Goal: Task Accomplishment & Management: Manage account settings

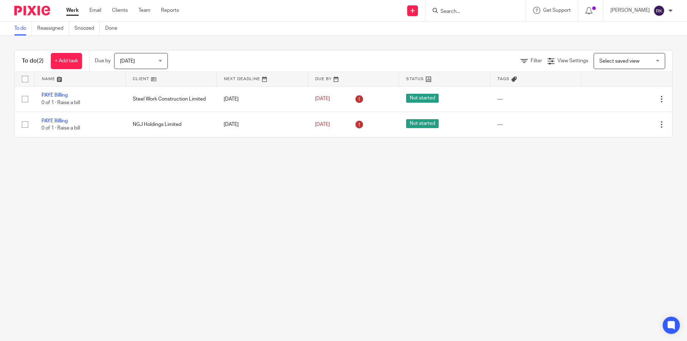
click at [456, 13] on input "Search" at bounding box center [472, 12] width 64 height 6
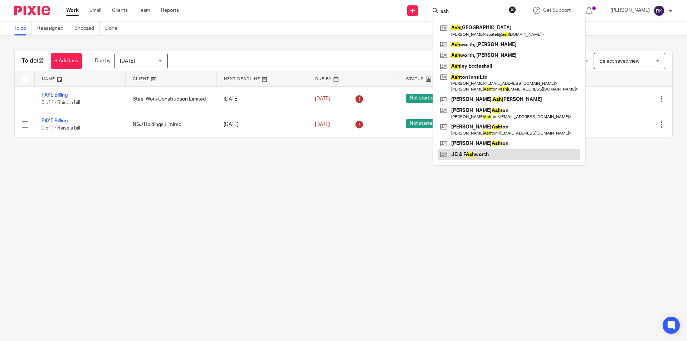
type input "ash"
click at [489, 156] on link at bounding box center [510, 154] width 142 height 11
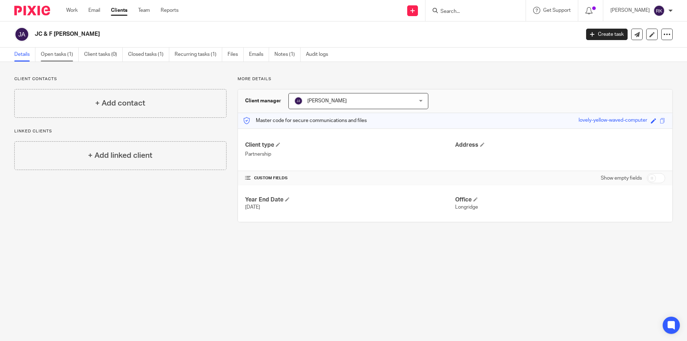
click at [53, 55] on link "Open tasks (1)" at bounding box center [60, 55] width 38 height 14
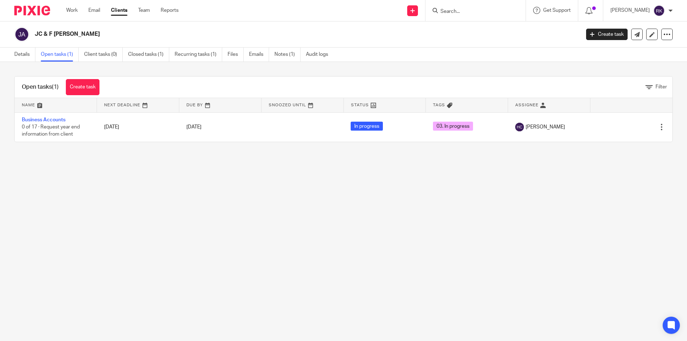
click at [466, 11] on input "Search" at bounding box center [472, 12] width 64 height 6
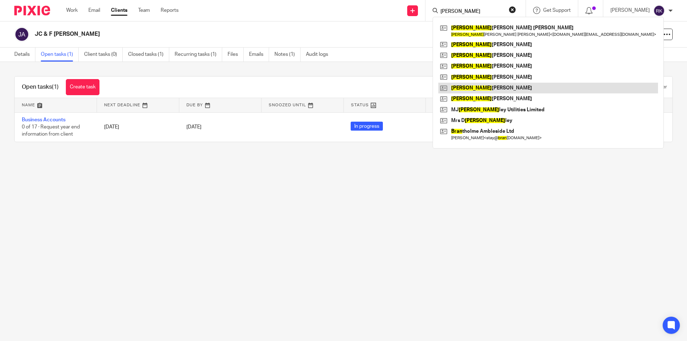
type input "brad"
click at [498, 86] on link at bounding box center [549, 88] width 220 height 11
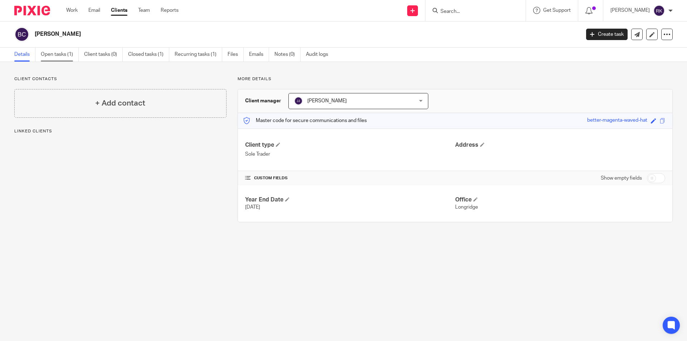
click at [67, 53] on link "Open tasks (1)" at bounding box center [60, 55] width 38 height 14
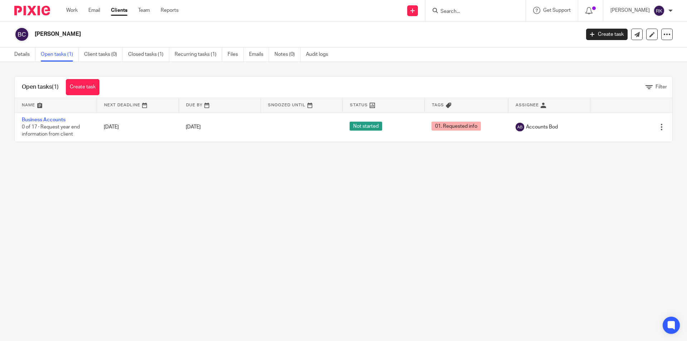
click at [453, 13] on input "Search" at bounding box center [472, 12] width 64 height 6
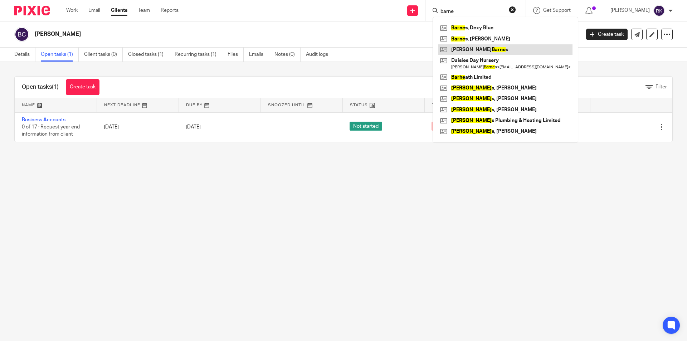
type input "barne"
click at [461, 47] on link at bounding box center [506, 49] width 134 height 11
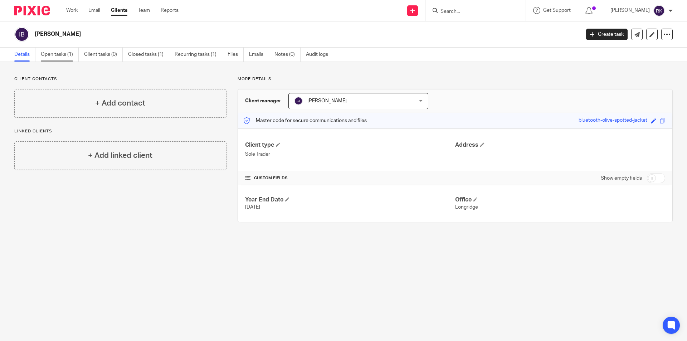
click at [55, 50] on link "Open tasks (1)" at bounding box center [60, 55] width 38 height 14
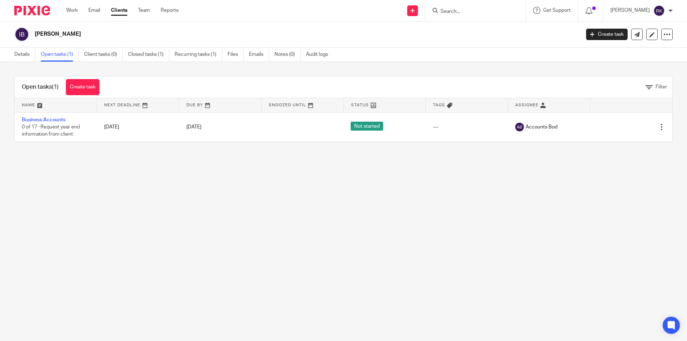
click at [486, 7] on form at bounding box center [478, 10] width 76 height 9
click at [475, 15] on input "Search" at bounding box center [472, 12] width 64 height 6
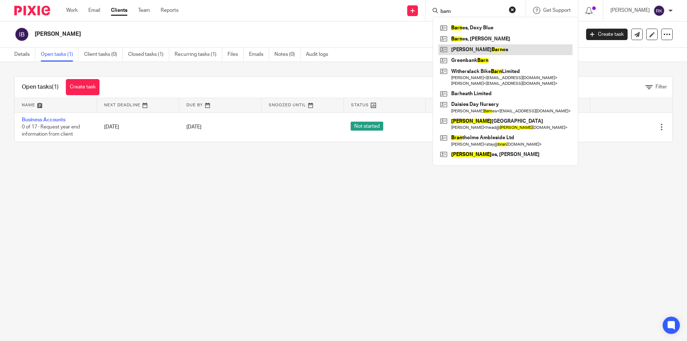
type input "barn"
click at [474, 49] on link at bounding box center [506, 49] width 134 height 11
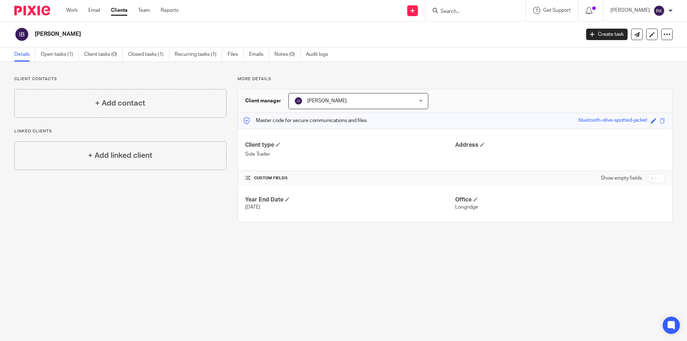
click at [457, 13] on input "Search" at bounding box center [472, 12] width 64 height 6
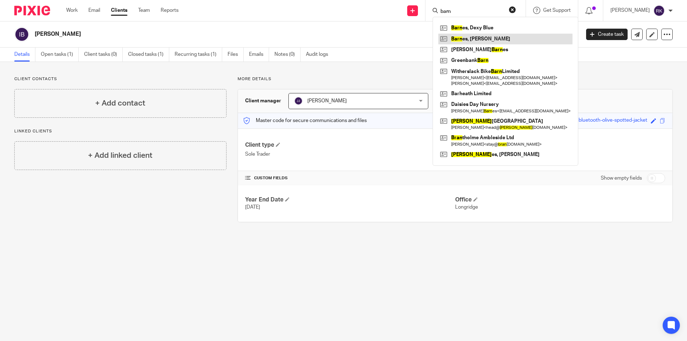
type input "barn"
click at [467, 37] on link at bounding box center [506, 39] width 134 height 11
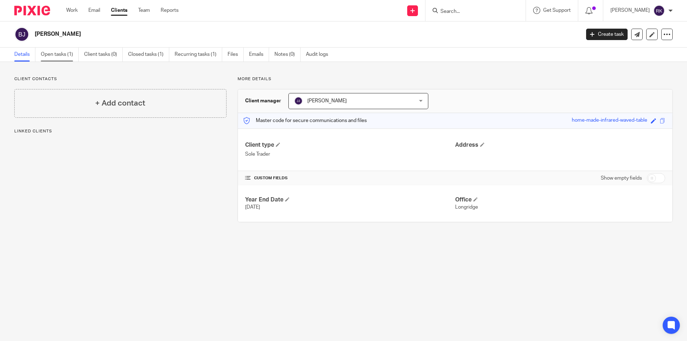
click at [61, 52] on link "Open tasks (1)" at bounding box center [60, 55] width 38 height 14
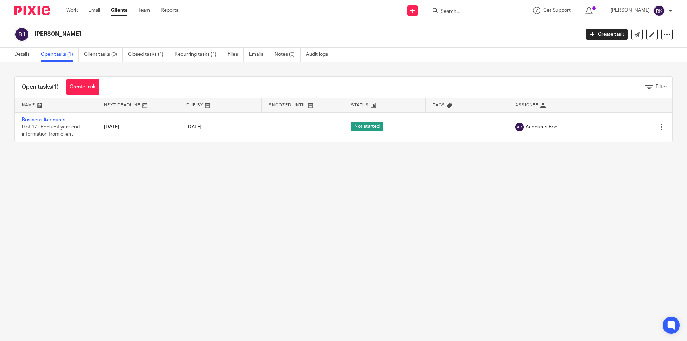
click at [451, 9] on input "Search" at bounding box center [472, 12] width 64 height 6
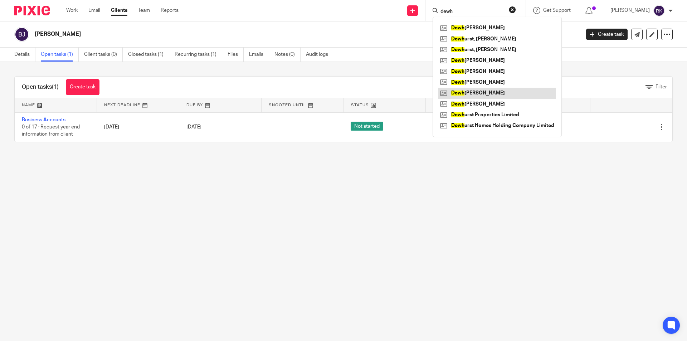
type input "dewh"
click at [496, 90] on link at bounding box center [498, 93] width 118 height 11
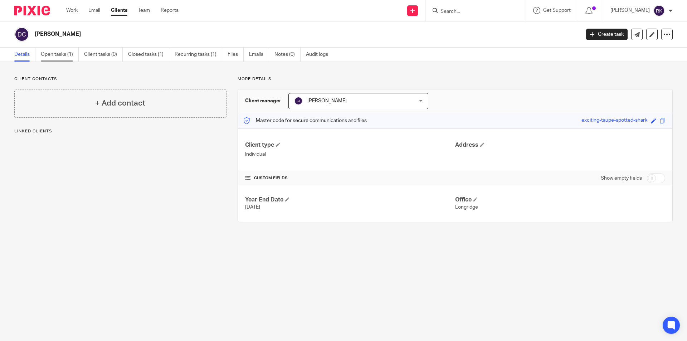
click at [55, 55] on link "Open tasks (1)" at bounding box center [60, 55] width 38 height 14
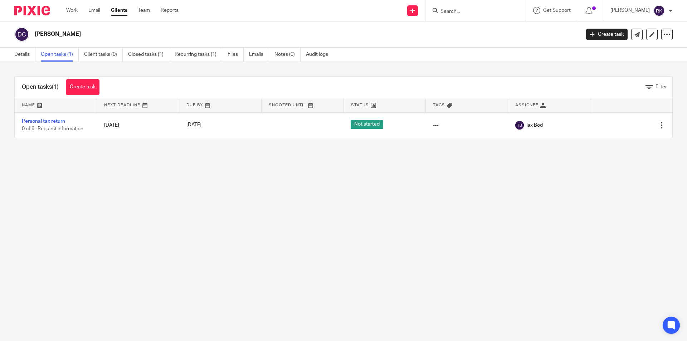
click at [460, 11] on input "Search" at bounding box center [472, 12] width 64 height 6
type input "eids"
click at [467, 28] on link at bounding box center [483, 28] width 89 height 11
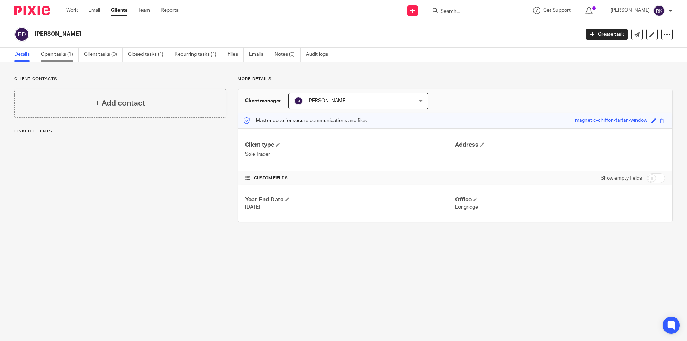
click at [63, 55] on link "Open tasks (1)" at bounding box center [60, 55] width 38 height 14
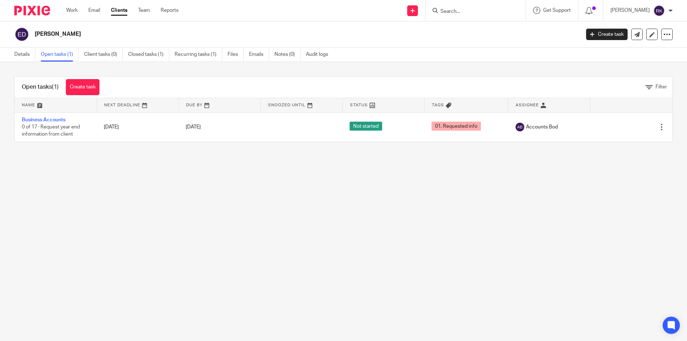
click at [446, 9] on input "Search" at bounding box center [472, 12] width 64 height 6
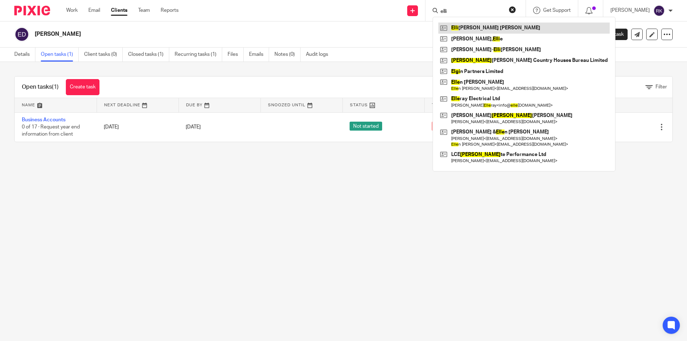
type input "elli"
click at [467, 29] on link at bounding box center [524, 28] width 171 height 11
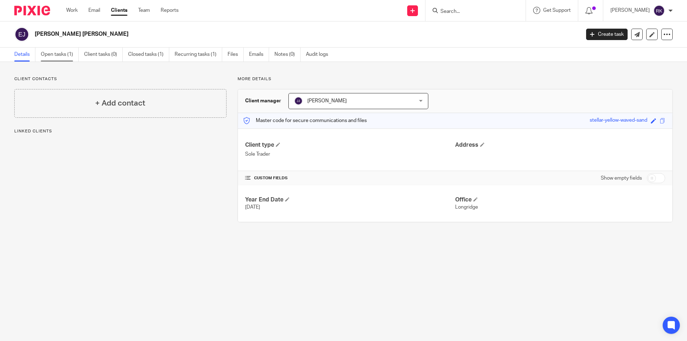
click at [56, 52] on link "Open tasks (1)" at bounding box center [60, 55] width 38 height 14
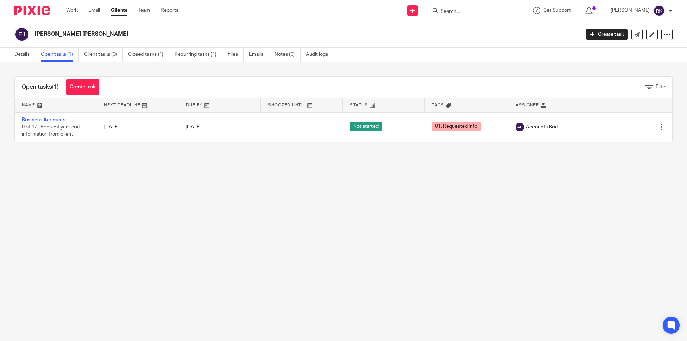
click at [470, 14] on input "Search" at bounding box center [472, 12] width 64 height 6
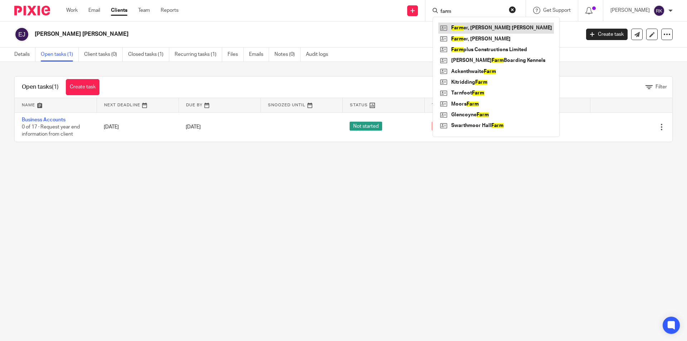
type input "farm"
click at [475, 25] on link at bounding box center [497, 28] width 116 height 11
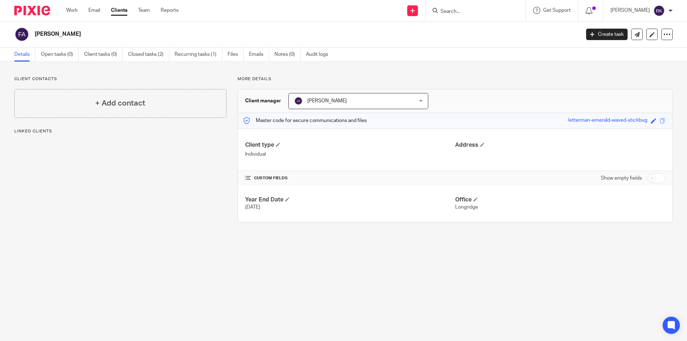
click at [450, 9] on input "Search" at bounding box center [472, 12] width 64 height 6
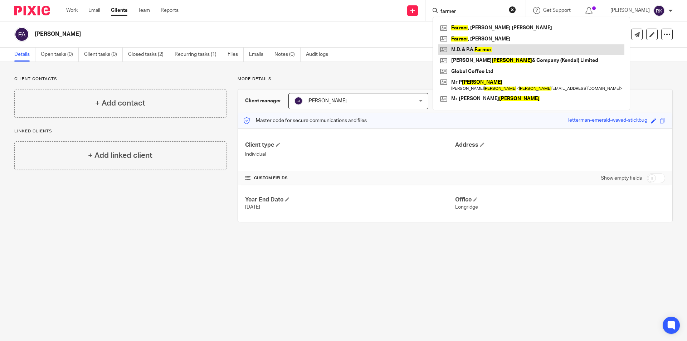
type input "farmer"
click at [465, 49] on link at bounding box center [532, 49] width 186 height 11
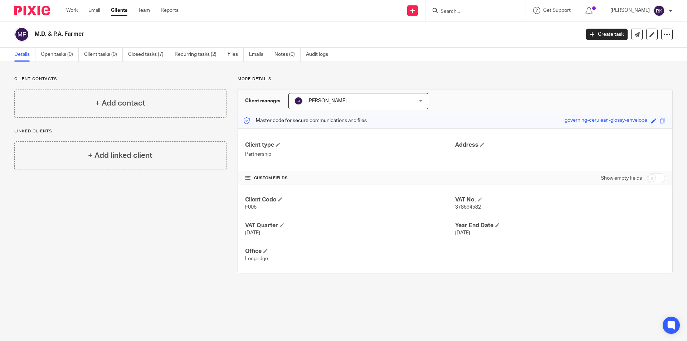
click at [454, 12] on input "Search" at bounding box center [472, 12] width 64 height 6
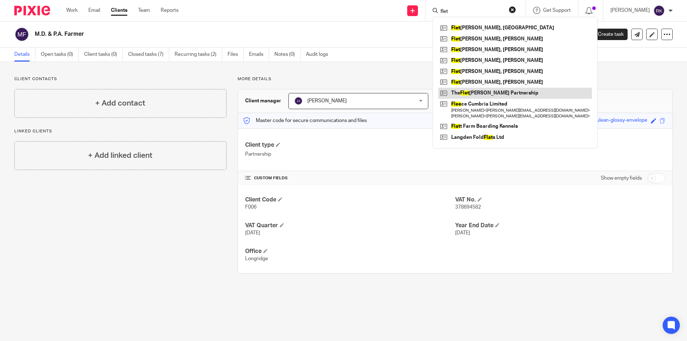
type input "flet"
click at [501, 90] on link at bounding box center [516, 93] width 154 height 11
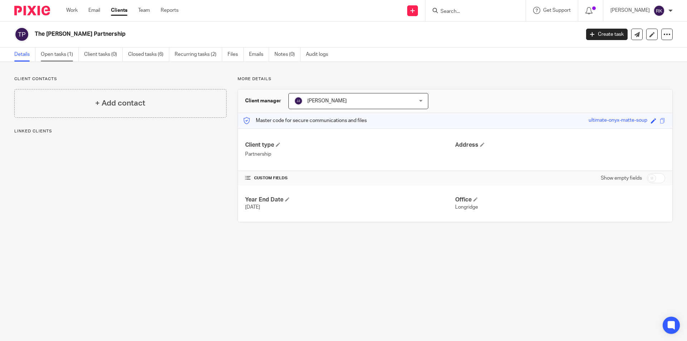
click at [51, 57] on link "Open tasks (1)" at bounding box center [60, 55] width 38 height 14
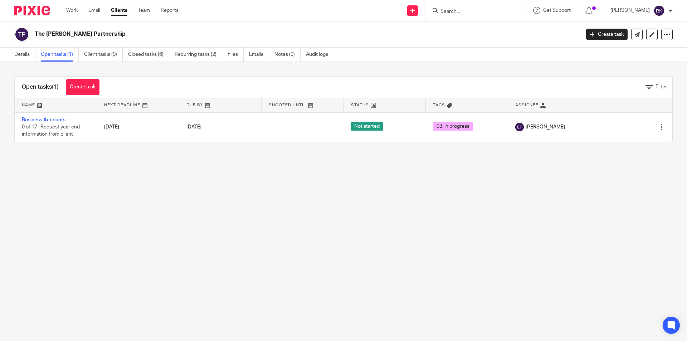
click at [455, 12] on input "Search" at bounding box center [472, 12] width 64 height 6
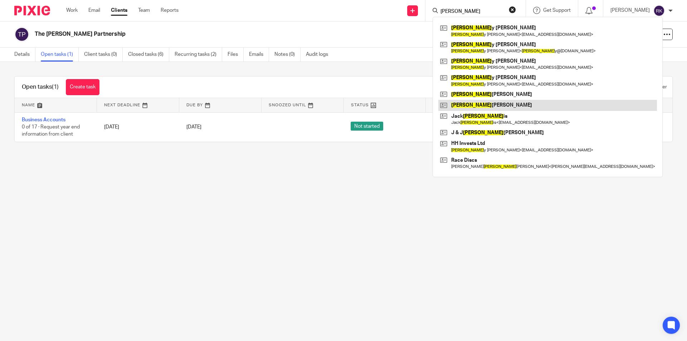
type input "harr"
click at [492, 105] on link at bounding box center [548, 105] width 219 height 11
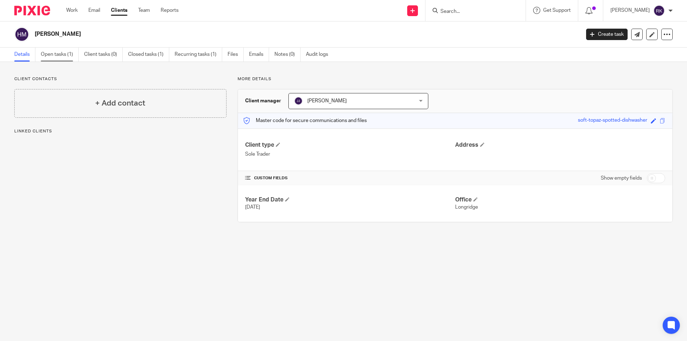
click at [58, 55] on link "Open tasks (1)" at bounding box center [60, 55] width 38 height 14
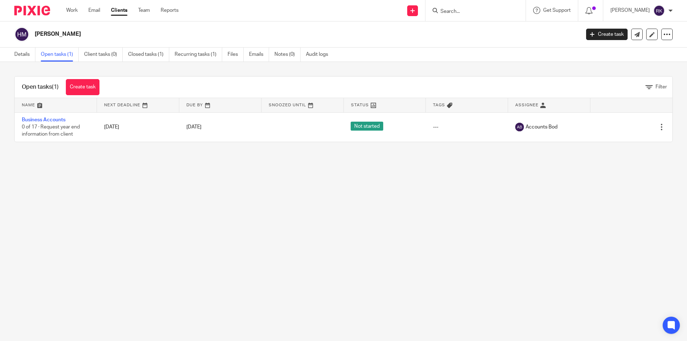
click at [449, 5] on div at bounding box center [476, 10] width 100 height 21
click at [450, 11] on input "Search" at bounding box center [472, 12] width 64 height 6
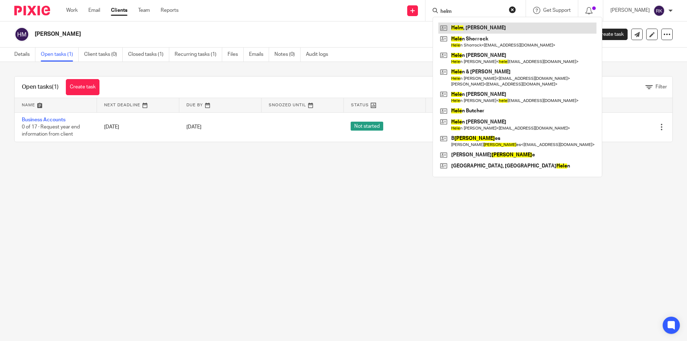
type input "helm"
click at [462, 27] on link at bounding box center [518, 28] width 158 height 11
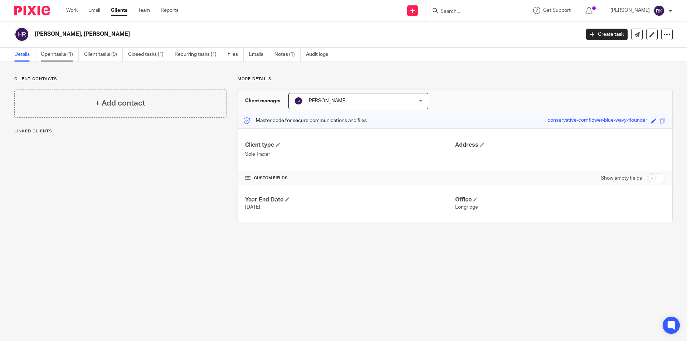
click at [50, 57] on link "Open tasks (1)" at bounding box center [60, 55] width 38 height 14
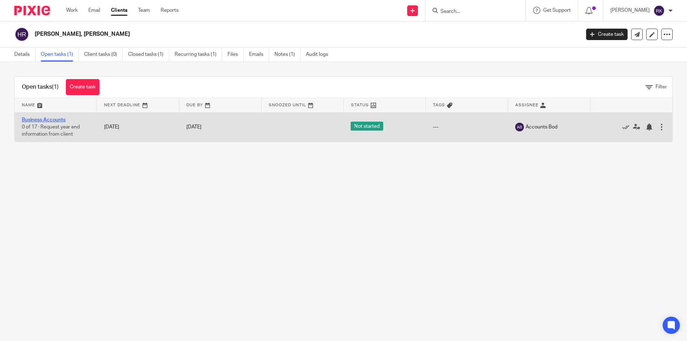
click at [39, 120] on link "Business Accounts" at bounding box center [44, 119] width 44 height 5
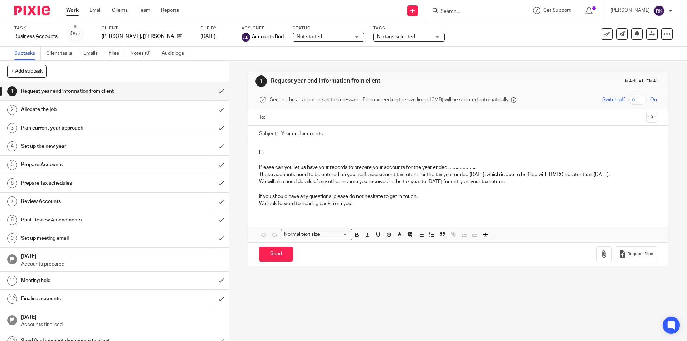
click at [390, 39] on span "No tags selected" at bounding box center [396, 36] width 38 height 5
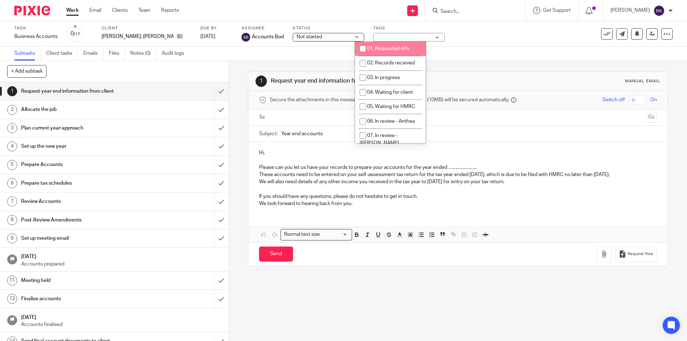
click at [387, 49] on span "01. Requested info" at bounding box center [388, 48] width 42 height 5
checkbox input "true"
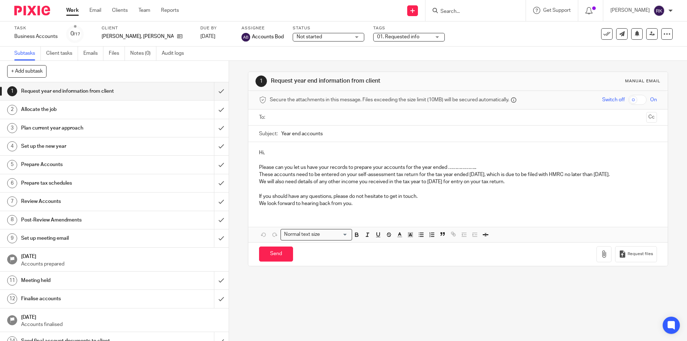
click at [456, 13] on input "Search" at bounding box center [472, 12] width 64 height 6
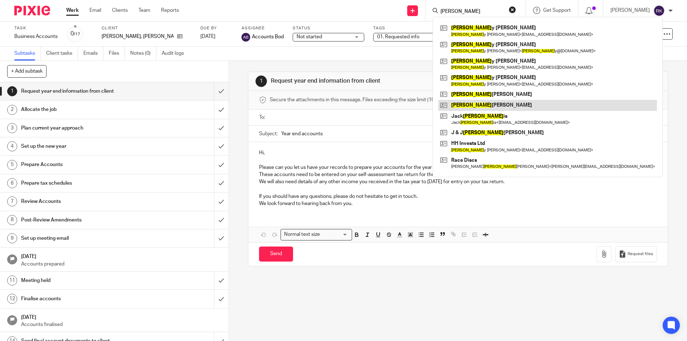
type input "harr"
click at [484, 106] on link at bounding box center [548, 105] width 219 height 11
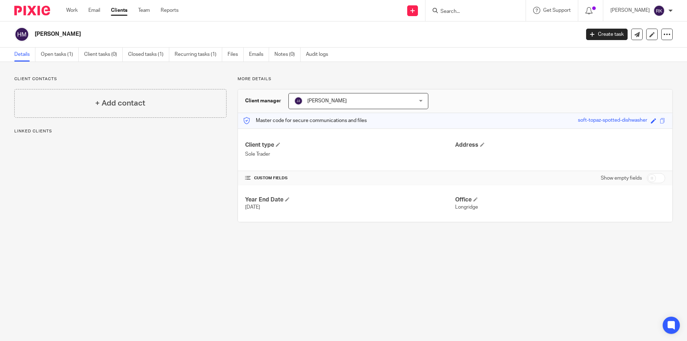
click at [58, 55] on link "Open tasks (1)" at bounding box center [60, 55] width 38 height 14
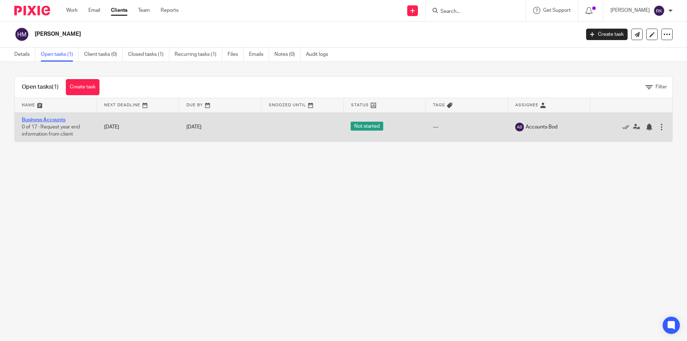
click at [48, 120] on link "Business Accounts" at bounding box center [44, 119] width 44 height 5
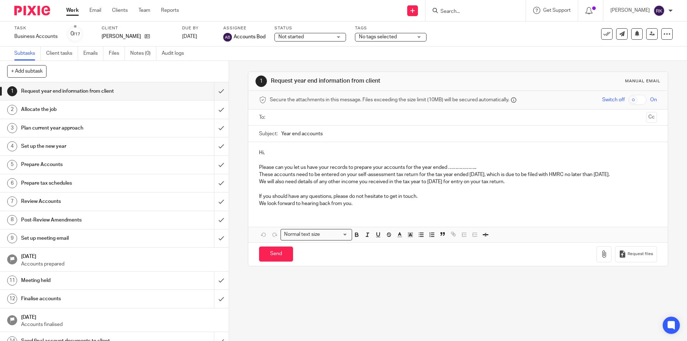
click at [400, 34] on span "No tags selected" at bounding box center [386, 37] width 54 height 8
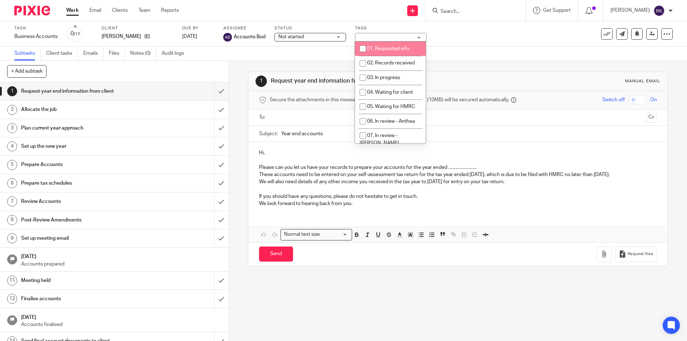
click at [390, 49] on span "01. Requested info" at bounding box center [388, 48] width 42 height 5
checkbox input "true"
click at [448, 36] on div "Task Business Accounts Save Business Accounts 0 /17 Client [GEOGRAPHIC_DATA][PE…" at bounding box center [288, 33] width 549 height 17
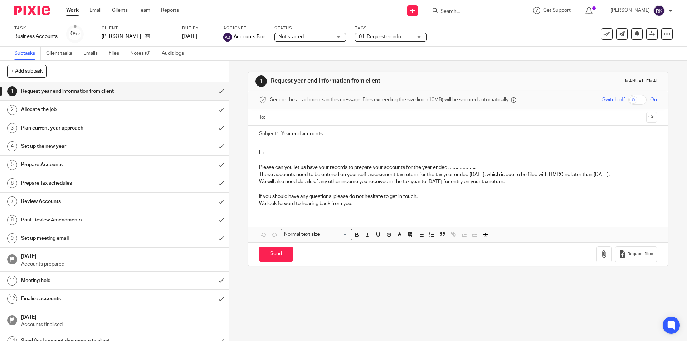
drag, startPoint x: 452, startPoint y: 14, endPoint x: 455, endPoint y: 16, distance: 4.1
click at [451, 14] on input "Search" at bounding box center [472, 12] width 64 height 6
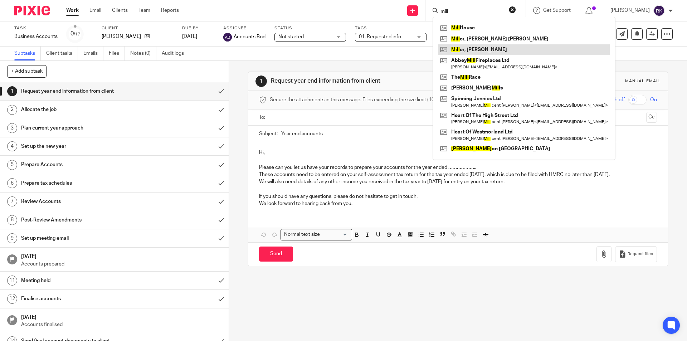
type input "mill"
click at [479, 50] on link at bounding box center [524, 49] width 171 height 11
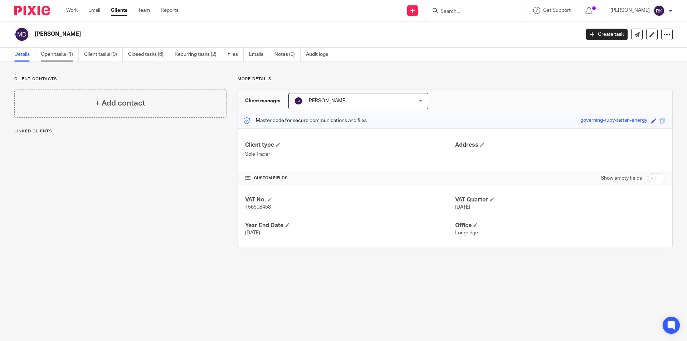
click at [62, 54] on link "Open tasks (1)" at bounding box center [60, 55] width 38 height 14
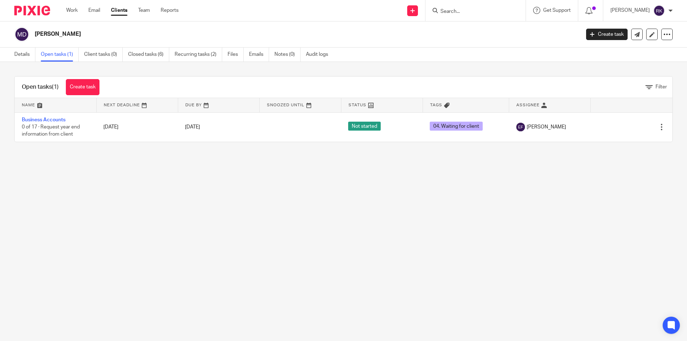
click at [465, 11] on input "Search" at bounding box center [472, 12] width 64 height 6
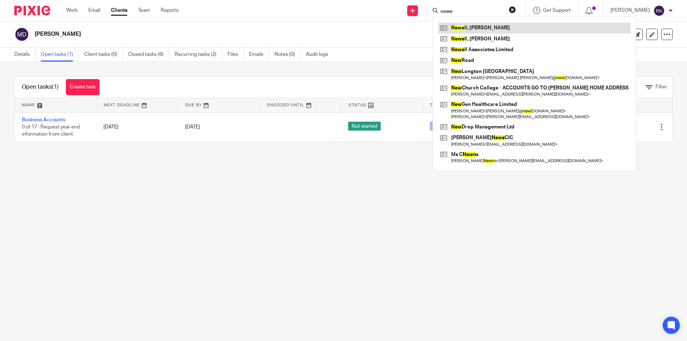
type input "newe"
click at [510, 26] on link at bounding box center [535, 28] width 192 height 11
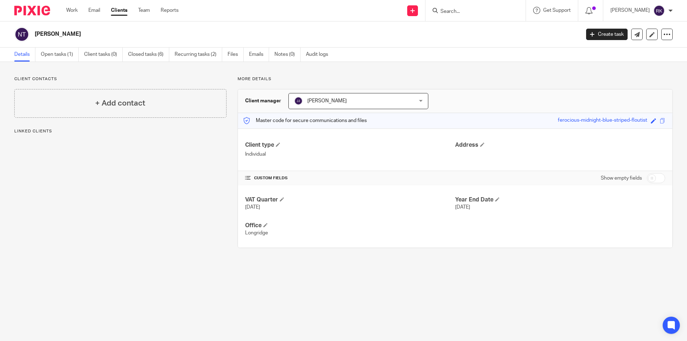
click at [50, 53] on link "Open tasks (1)" at bounding box center [60, 55] width 38 height 14
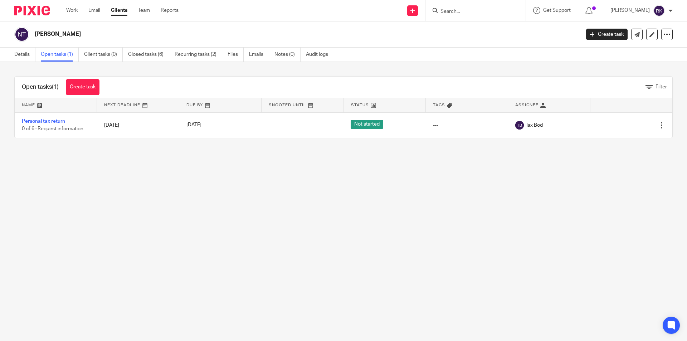
click at [459, 13] on input "Search" at bounding box center [472, 12] width 64 height 6
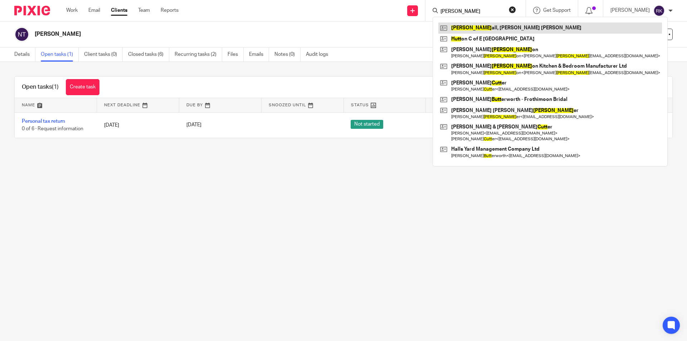
type input "nutt"
click at [463, 27] on link at bounding box center [551, 28] width 224 height 11
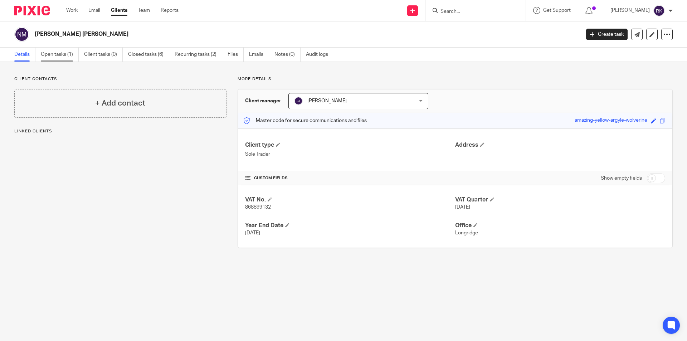
click at [59, 54] on link "Open tasks (1)" at bounding box center [60, 55] width 38 height 14
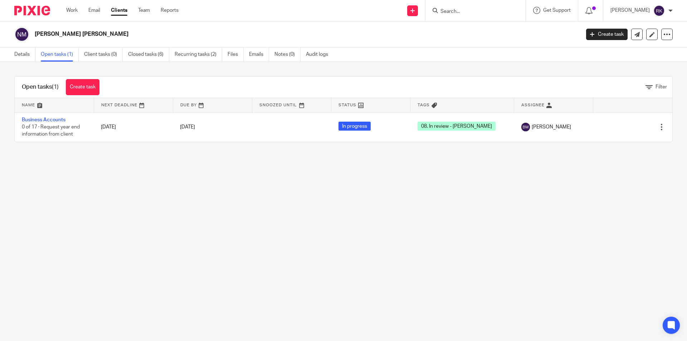
click at [464, 14] on input "Search" at bounding box center [472, 12] width 64 height 6
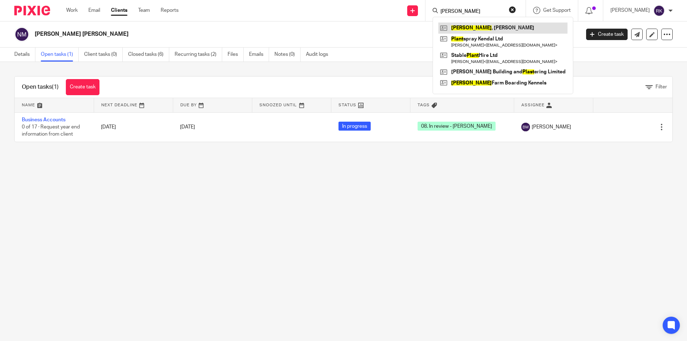
type input "[PERSON_NAME]"
click at [497, 26] on link at bounding box center [503, 28] width 129 height 11
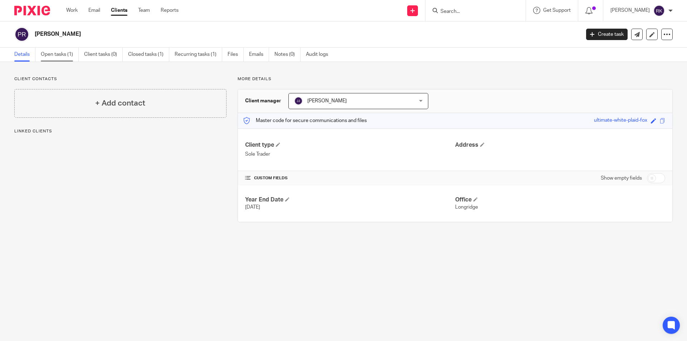
click at [61, 53] on link "Open tasks (1)" at bounding box center [60, 55] width 38 height 14
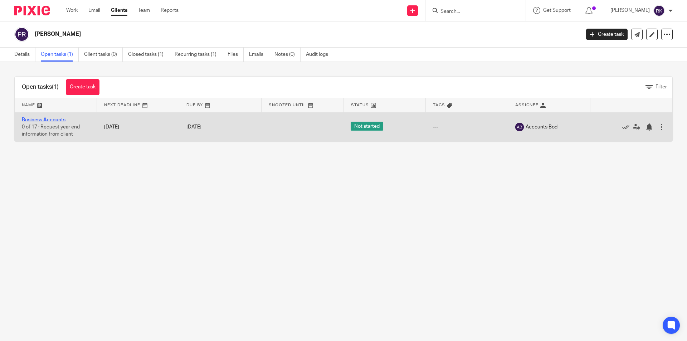
click at [62, 120] on link "Business Accounts" at bounding box center [44, 119] width 44 height 5
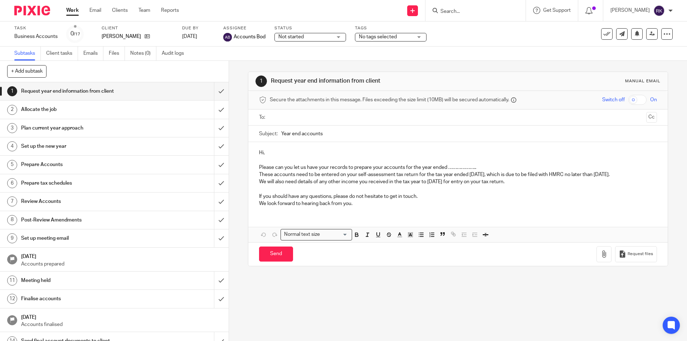
click at [393, 39] on span "No tags selected" at bounding box center [378, 36] width 38 height 5
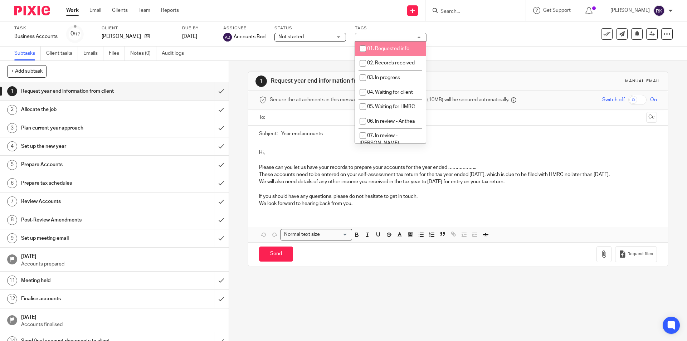
click at [391, 51] on li "01. Requested info" at bounding box center [390, 49] width 71 height 15
checkbox input "true"
click at [462, 31] on div "Task Business Accounts Save Business Accounts 0 /17 Client Platt, Ralph Due by …" at bounding box center [288, 33] width 549 height 17
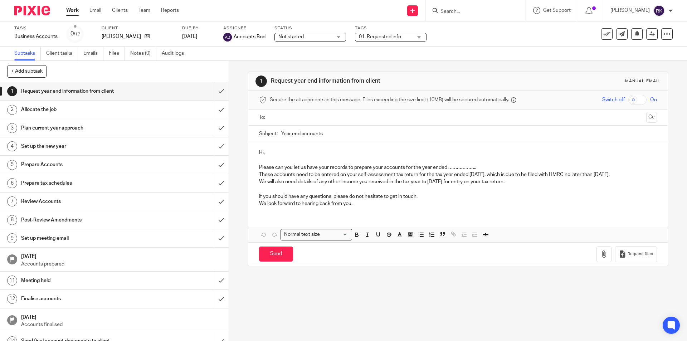
click at [456, 7] on form at bounding box center [478, 10] width 76 height 9
click at [456, 16] on div at bounding box center [476, 10] width 100 height 21
click at [456, 14] on input "Search" at bounding box center [472, 12] width 64 height 6
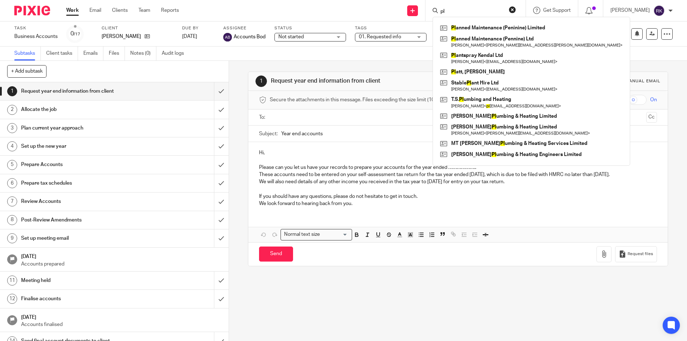
type input "p"
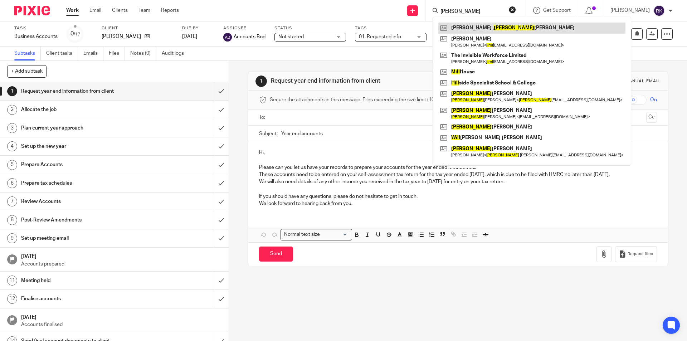
type input "jill"
click at [496, 27] on link at bounding box center [532, 28] width 187 height 11
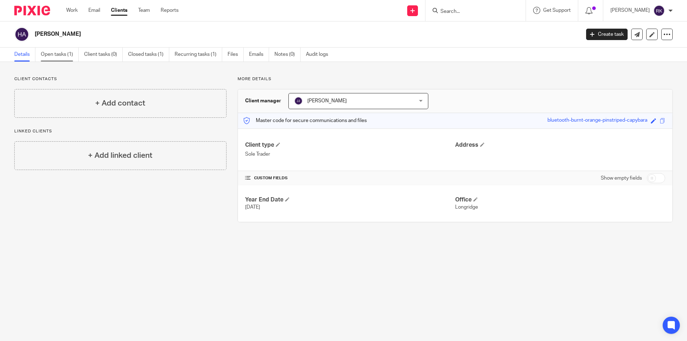
click at [69, 53] on link "Open tasks (1)" at bounding box center [60, 55] width 38 height 14
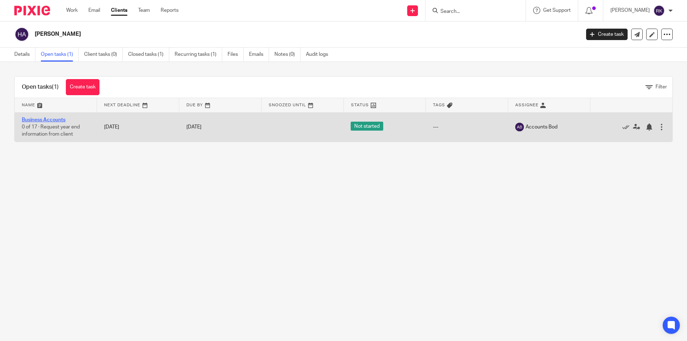
click at [47, 119] on link "Business Accounts" at bounding box center [44, 119] width 44 height 5
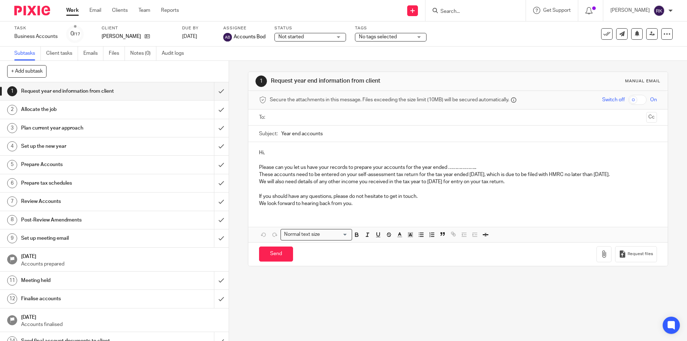
click at [376, 35] on span "No tags selected" at bounding box center [378, 36] width 38 height 5
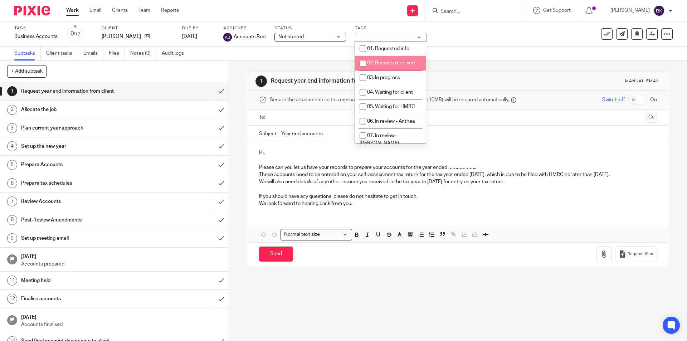
click at [375, 60] on li "02. Records received" at bounding box center [390, 63] width 71 height 15
checkbox input "false"
click at [379, 46] on span "01. Requested info" at bounding box center [388, 48] width 42 height 5
checkbox input "true"
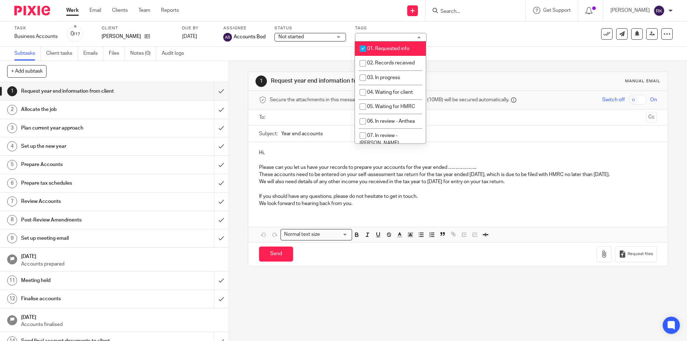
click at [434, 32] on div "Task Business Accounts Save Business Accounts 0 /17 Client Holden , Jill Amanda…" at bounding box center [288, 33] width 549 height 17
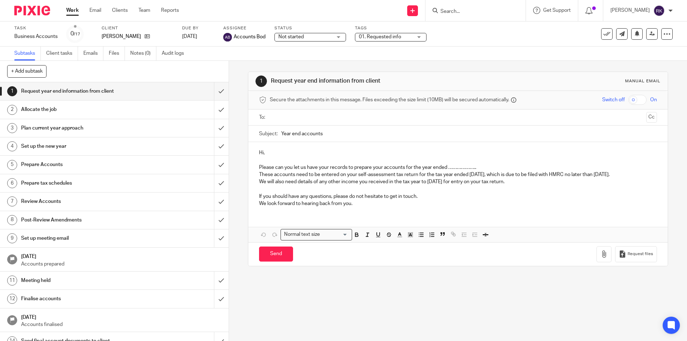
click at [457, 14] on input "Search" at bounding box center [472, 12] width 64 height 6
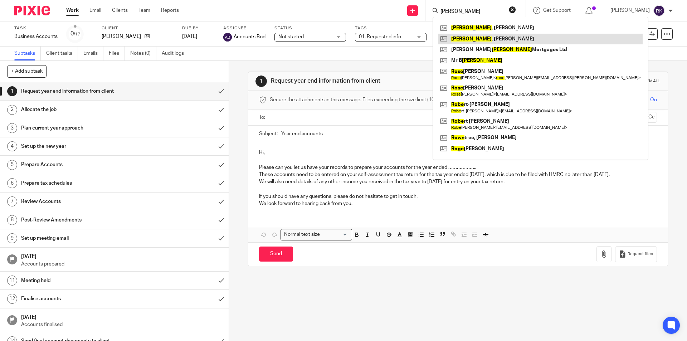
type input "rowe"
click at [489, 38] on link at bounding box center [541, 39] width 204 height 11
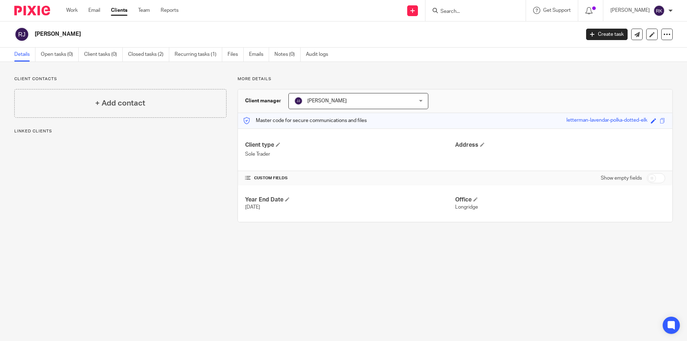
click at [462, 8] on form at bounding box center [478, 10] width 76 height 9
click at [461, 9] on form at bounding box center [478, 10] width 76 height 9
click at [461, 9] on input "Search" at bounding box center [472, 12] width 64 height 6
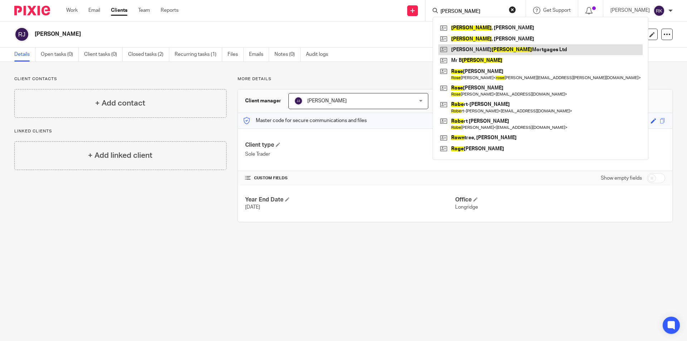
type input "[PERSON_NAME]"
click at [471, 50] on link at bounding box center [541, 49] width 204 height 11
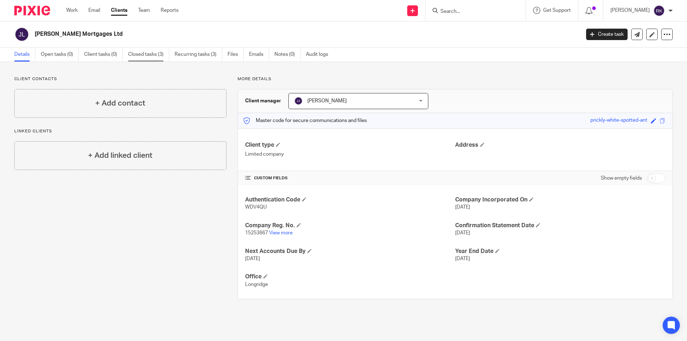
click at [154, 56] on link "Closed tasks (3)" at bounding box center [148, 55] width 41 height 14
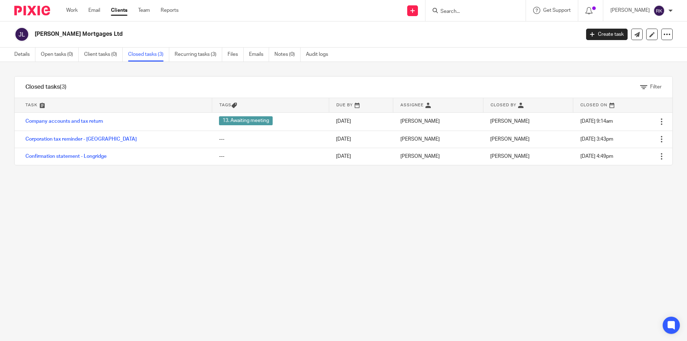
click at [465, 11] on input "Search" at bounding box center [472, 12] width 64 height 6
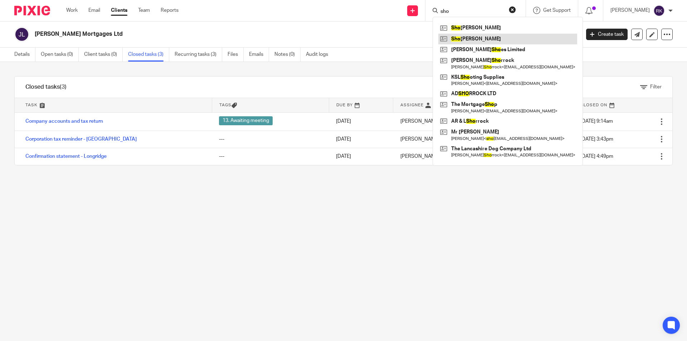
type input "sho"
click at [488, 40] on link at bounding box center [508, 39] width 139 height 11
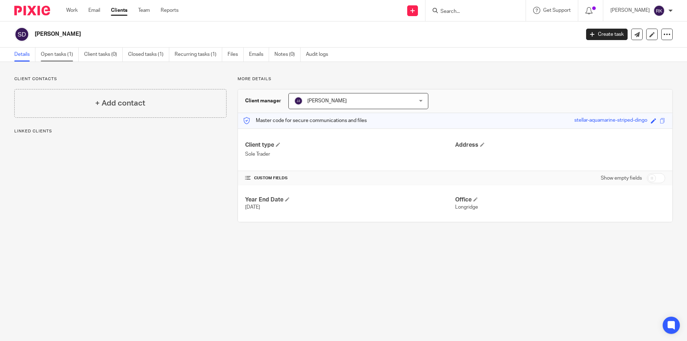
click at [48, 55] on link "Open tasks (1)" at bounding box center [60, 55] width 38 height 14
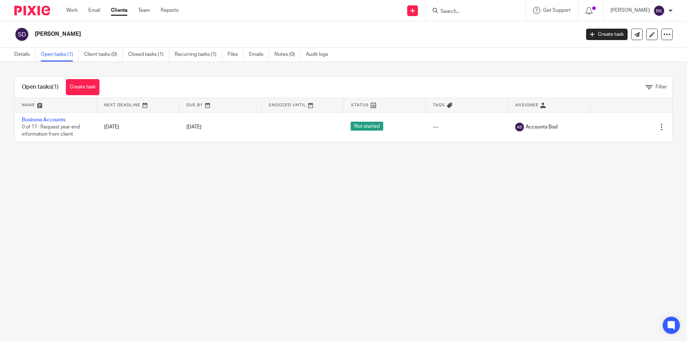
click at [457, 9] on input "Search" at bounding box center [472, 12] width 64 height 6
click at [70, 13] on link "Work" at bounding box center [71, 10] width 11 height 7
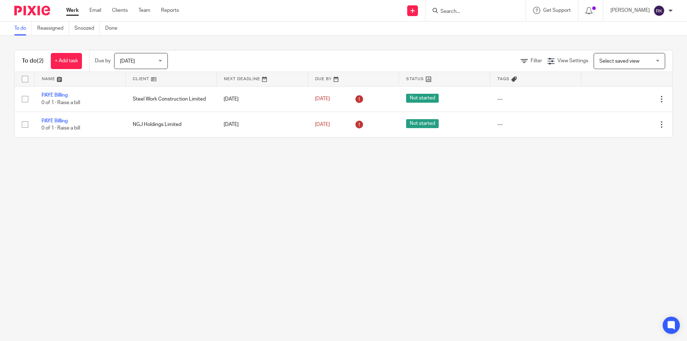
click at [133, 62] on span "[DATE]" at bounding box center [127, 61] width 15 height 5
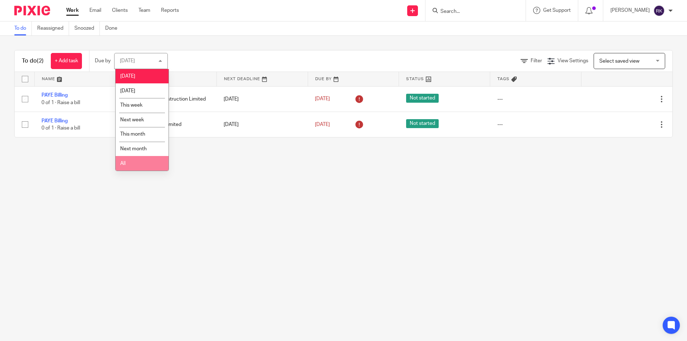
click at [135, 164] on li "All" at bounding box center [142, 163] width 53 height 15
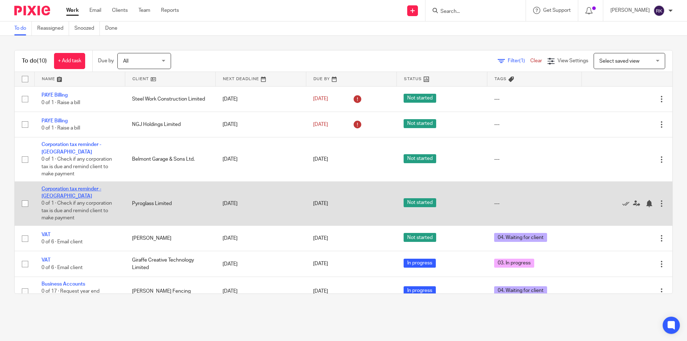
click at [51, 195] on link "Corporation tax reminder - [GEOGRAPHIC_DATA]" at bounding box center [72, 193] width 60 height 12
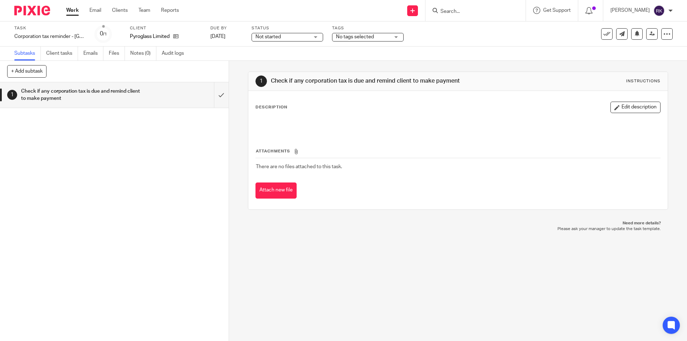
click at [361, 41] on div "No tags selected" at bounding box center [368, 37] width 72 height 9
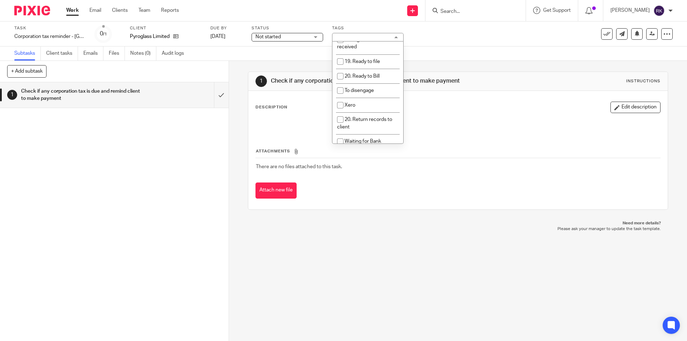
scroll to position [327, 0]
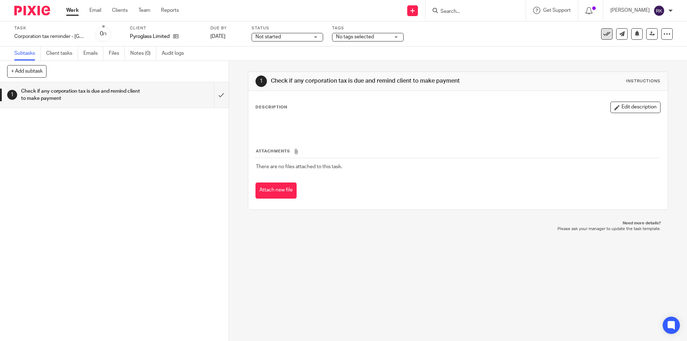
click at [604, 36] on icon at bounding box center [607, 33] width 7 height 7
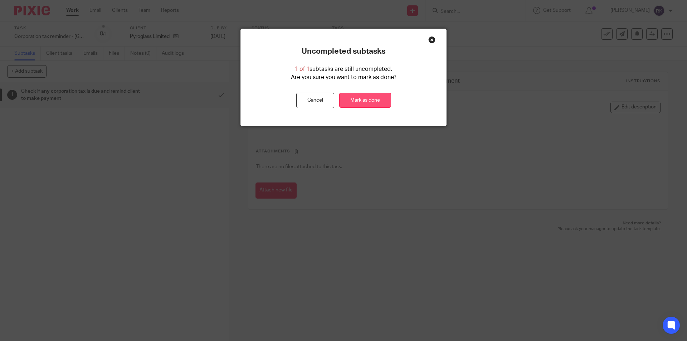
click at [361, 103] on link "Mark as done" at bounding box center [365, 100] width 52 height 15
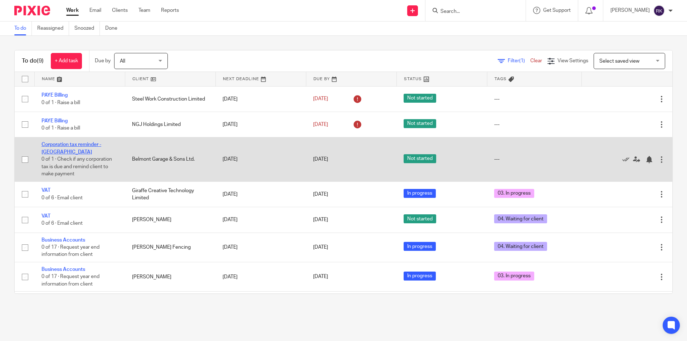
click at [52, 146] on link "Corporation tax reminder - [GEOGRAPHIC_DATA]" at bounding box center [72, 148] width 60 height 12
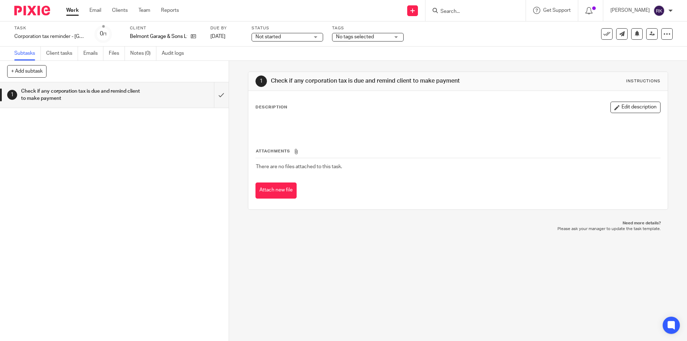
click at [386, 39] on span "No tags selected" at bounding box center [363, 37] width 54 height 8
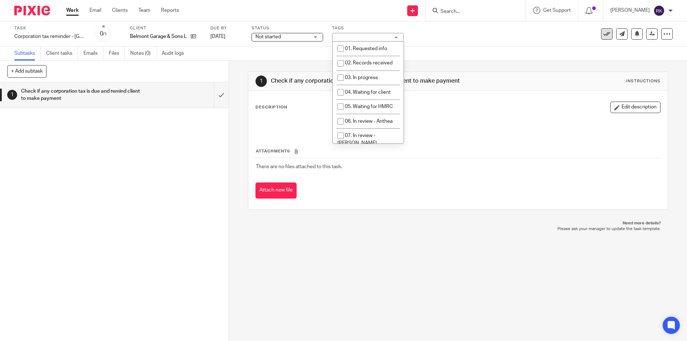
click at [604, 34] on icon at bounding box center [607, 33] width 7 height 7
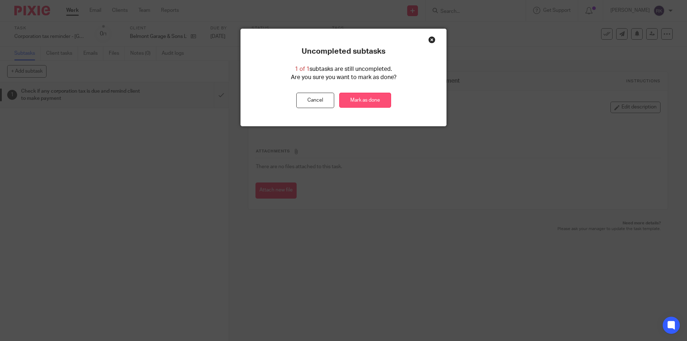
click at [361, 100] on link "Mark as done" at bounding box center [365, 100] width 52 height 15
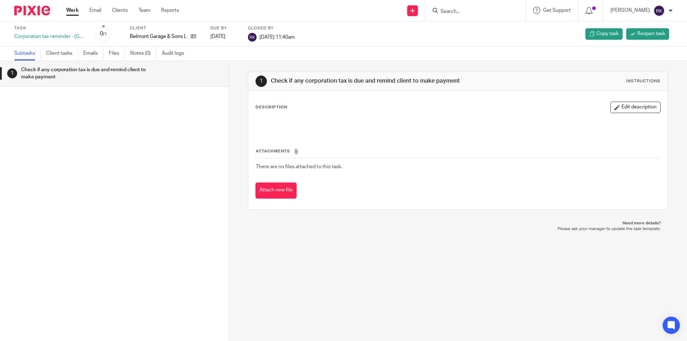
click at [474, 8] on form at bounding box center [478, 10] width 76 height 9
click at [479, 10] on input "Search" at bounding box center [472, 12] width 64 height 6
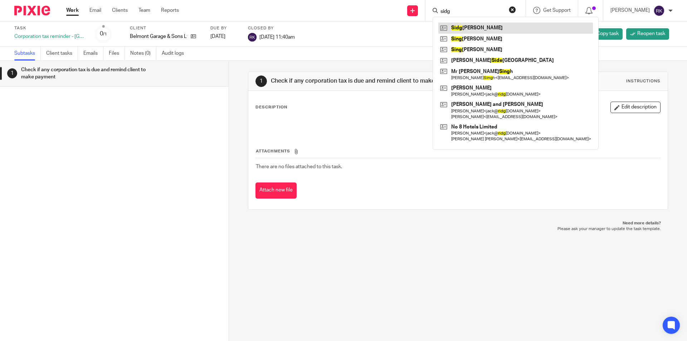
type input "sidg"
click at [482, 27] on link at bounding box center [516, 28] width 155 height 11
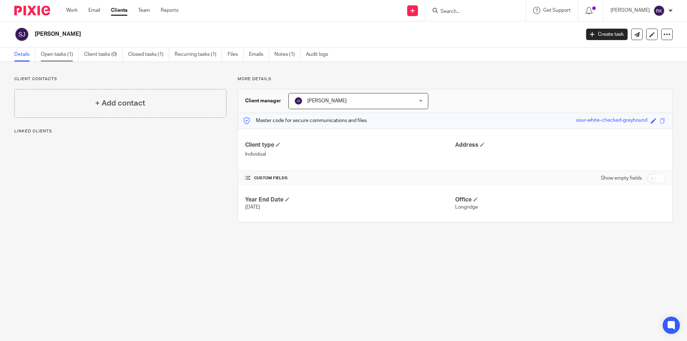
click at [66, 58] on link "Open tasks (1)" at bounding box center [60, 55] width 38 height 14
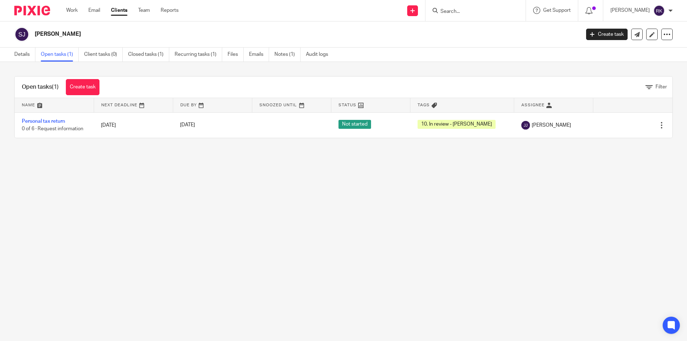
click at [453, 7] on form at bounding box center [478, 10] width 76 height 9
click at [453, 11] on input "Search" at bounding box center [472, 12] width 64 height 6
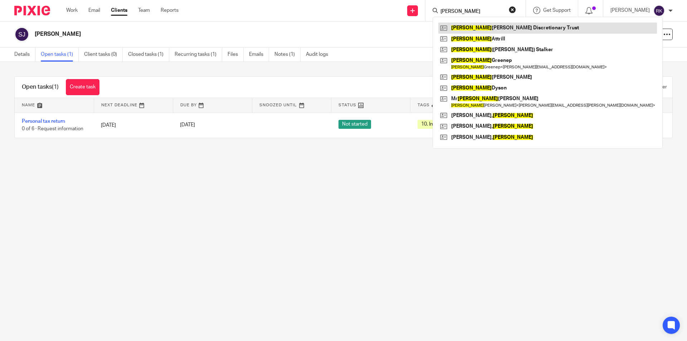
type input "[PERSON_NAME]"
click at [486, 29] on link at bounding box center [548, 28] width 219 height 11
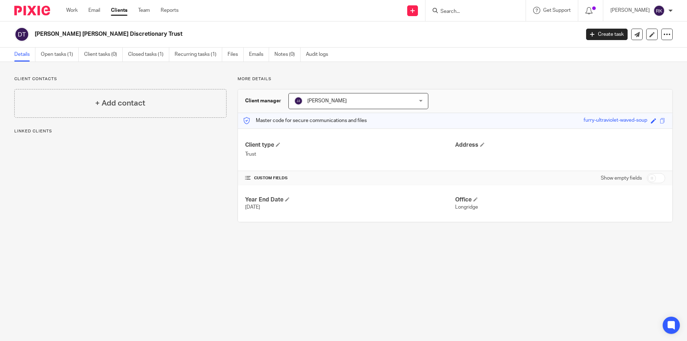
click at [57, 57] on link "Open tasks (1)" at bounding box center [60, 55] width 38 height 14
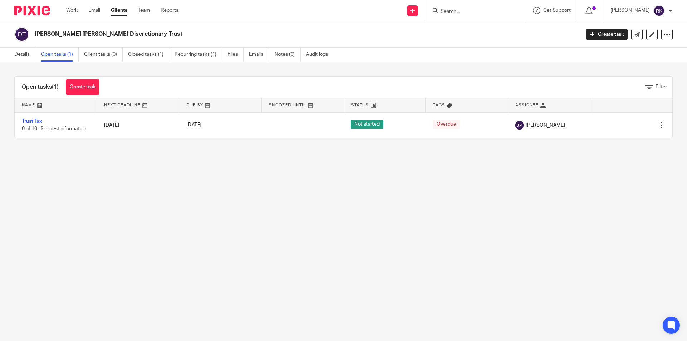
click at [470, 14] on input "Search" at bounding box center [472, 12] width 64 height 6
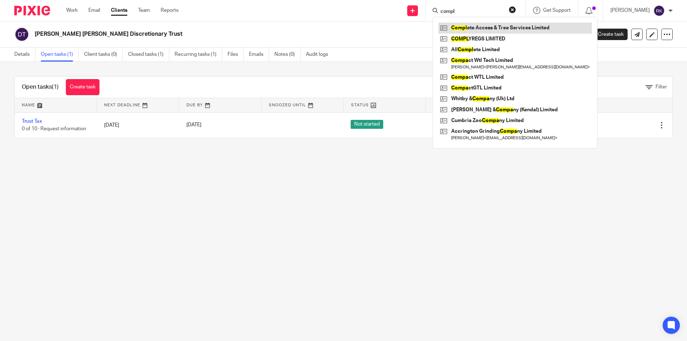
type input "compl"
click at [480, 25] on link at bounding box center [516, 28] width 154 height 11
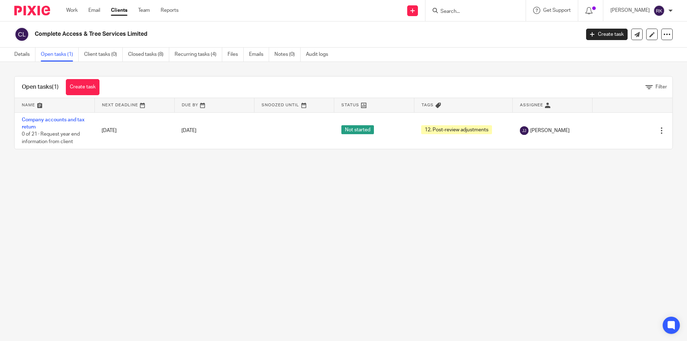
click at [458, 12] on input "Search" at bounding box center [472, 12] width 64 height 6
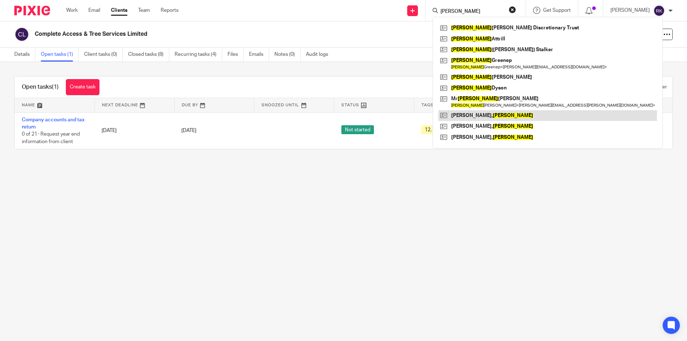
type input "[PERSON_NAME]"
click at [483, 115] on link at bounding box center [548, 115] width 219 height 11
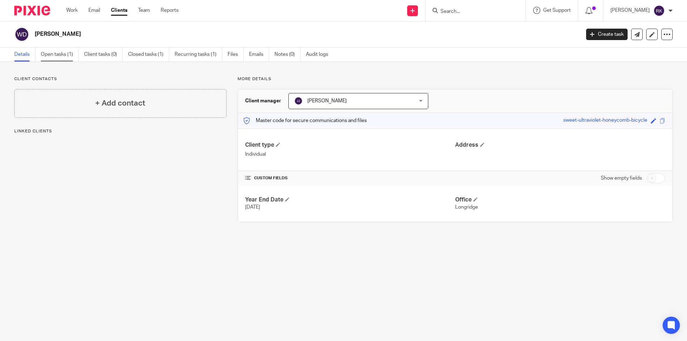
click at [65, 52] on link "Open tasks (1)" at bounding box center [60, 55] width 38 height 14
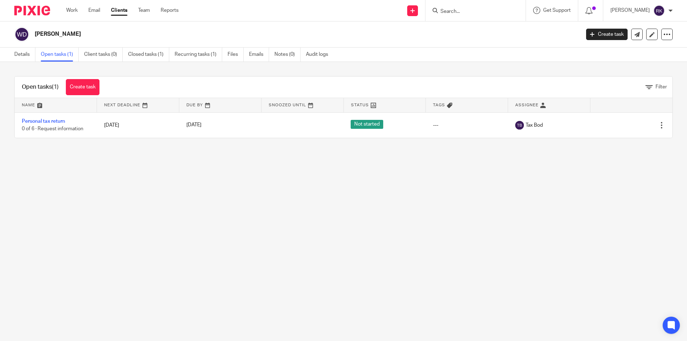
click at [464, 14] on input "Search" at bounding box center [472, 12] width 64 height 6
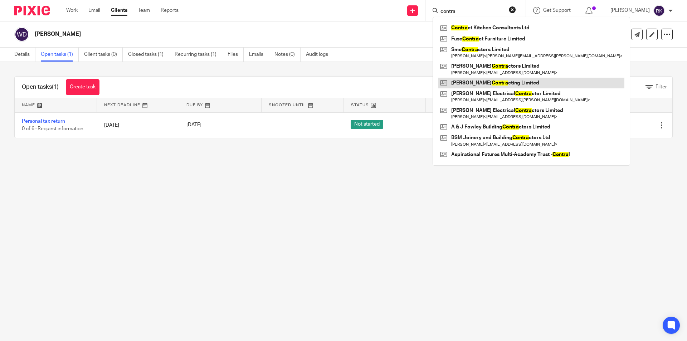
type input "contra"
click at [480, 82] on link at bounding box center [532, 83] width 186 height 11
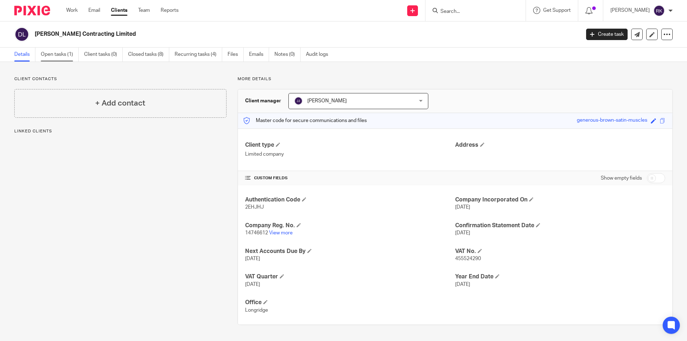
click at [65, 55] on link "Open tasks (1)" at bounding box center [60, 55] width 38 height 14
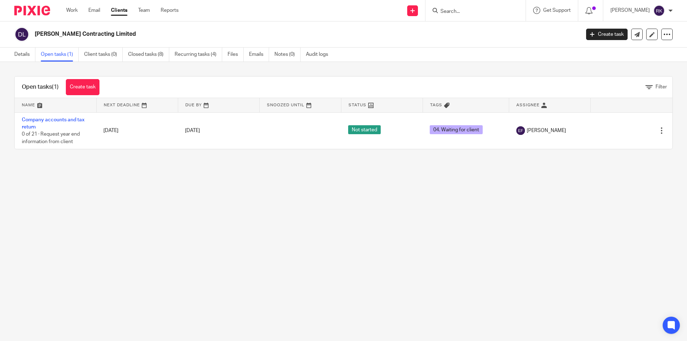
click at [446, 8] on form at bounding box center [478, 10] width 76 height 9
click at [451, 12] on input "Search" at bounding box center [472, 12] width 64 height 6
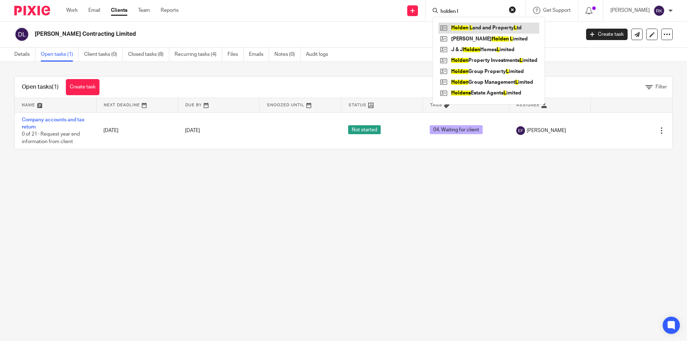
type input "holden l"
click at [474, 28] on link at bounding box center [489, 28] width 101 height 11
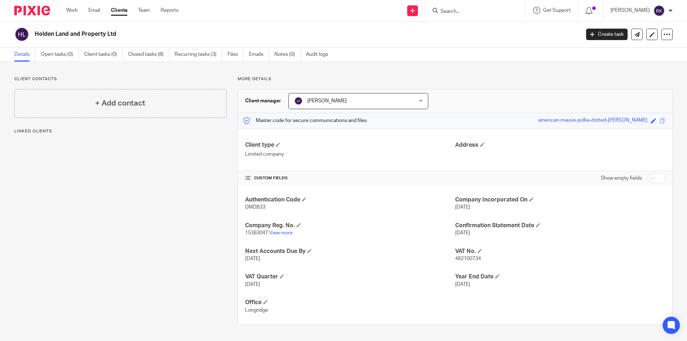
click at [460, 12] on input "Search" at bounding box center [472, 12] width 64 height 6
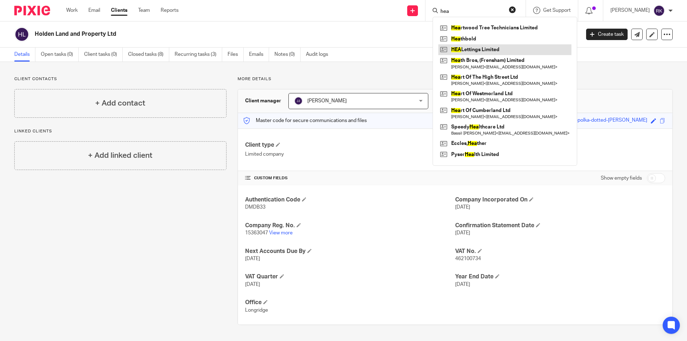
type input "hea"
click at [473, 47] on link at bounding box center [505, 49] width 133 height 11
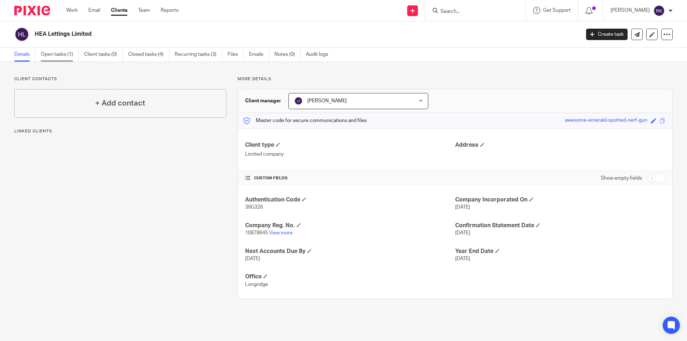
click at [62, 58] on link "Open tasks (1)" at bounding box center [60, 55] width 38 height 14
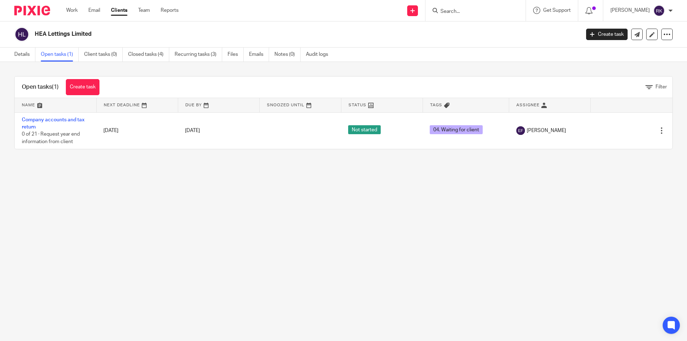
click at [469, 13] on input "Search" at bounding box center [472, 12] width 64 height 6
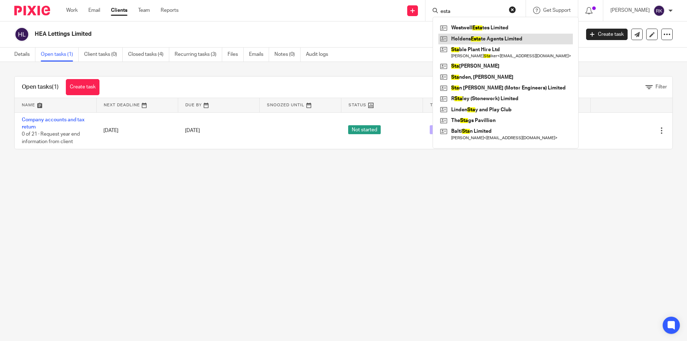
type input "esta"
click at [473, 39] on link at bounding box center [506, 39] width 135 height 11
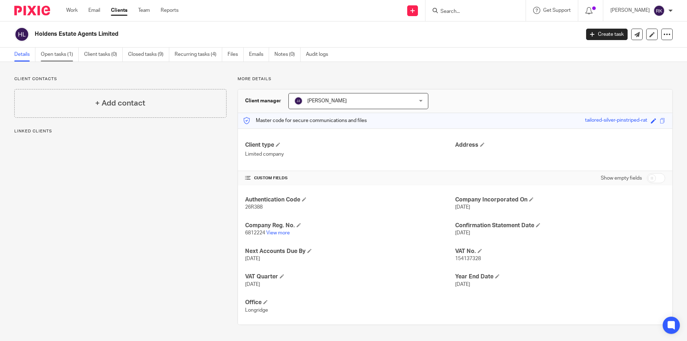
click at [59, 56] on link "Open tasks (1)" at bounding box center [60, 55] width 38 height 14
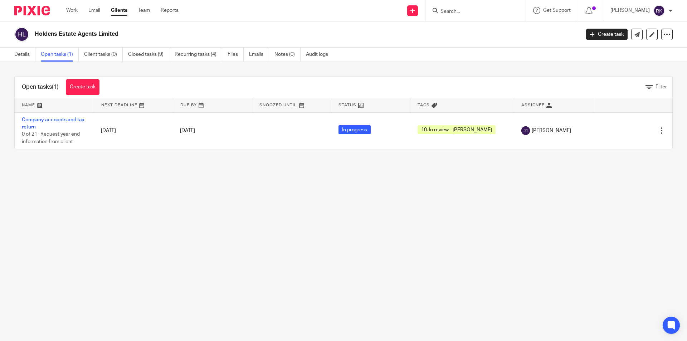
click at [484, 10] on input "Search" at bounding box center [472, 12] width 64 height 6
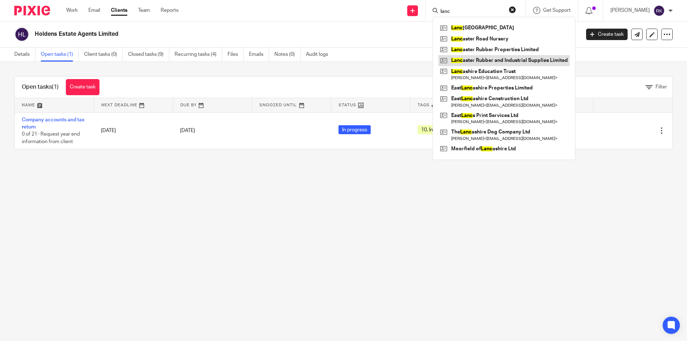
type input "lanc"
click at [497, 59] on link at bounding box center [504, 60] width 131 height 11
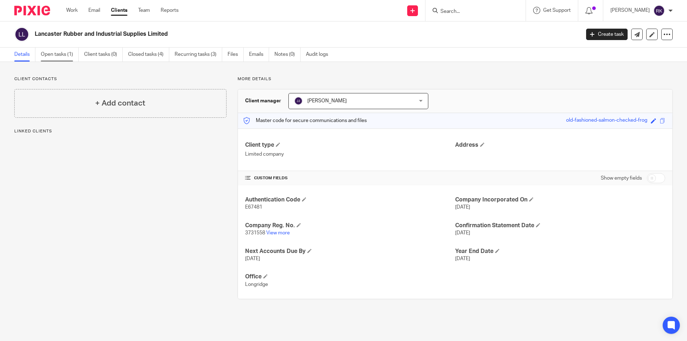
click at [69, 57] on link "Open tasks (1)" at bounding box center [60, 55] width 38 height 14
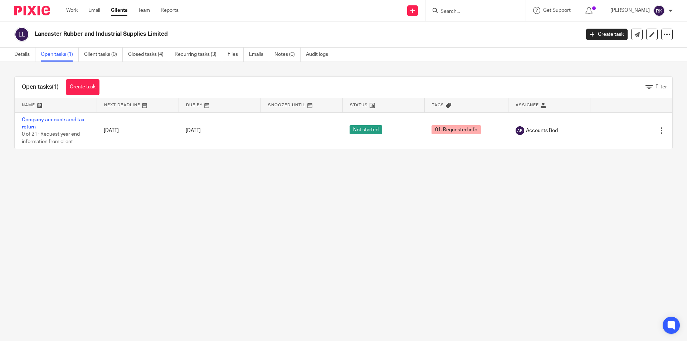
click at [473, 13] on input "Search" at bounding box center [472, 12] width 64 height 6
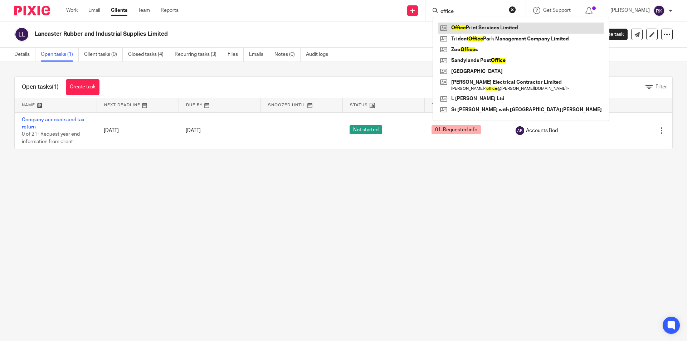
type input "office"
click at [473, 26] on link at bounding box center [521, 28] width 165 height 11
